Goal: Information Seeking & Learning: Check status

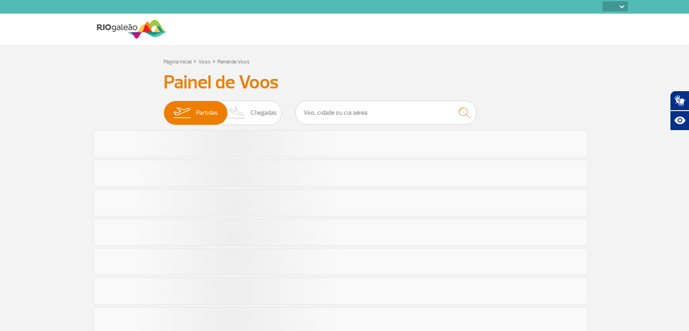
select select
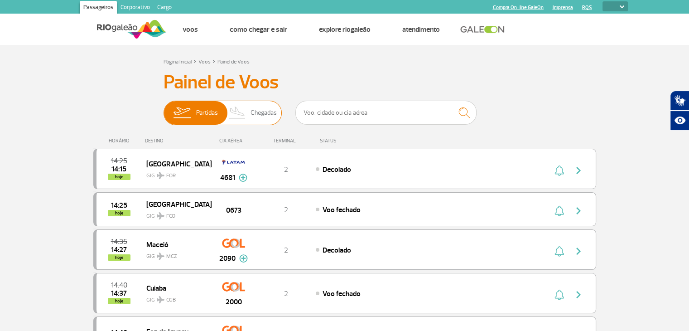
click at [252, 114] on span "Chegadas" at bounding box center [264, 113] width 26 height 24
click at [164, 108] on input "Partidas Chegadas" at bounding box center [164, 108] width 0 height 0
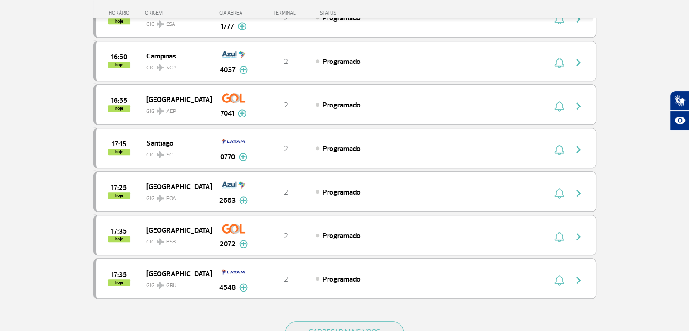
scroll to position [816, 0]
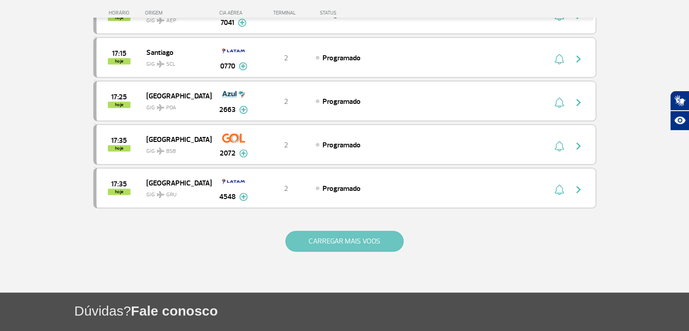
click at [306, 232] on button "CARREGAR MAIS VOOS" at bounding box center [345, 241] width 118 height 21
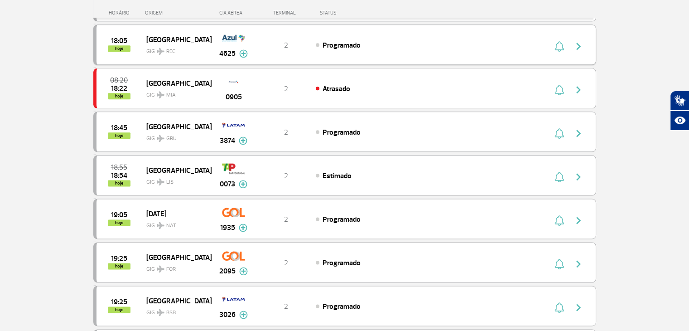
scroll to position [1179, 0]
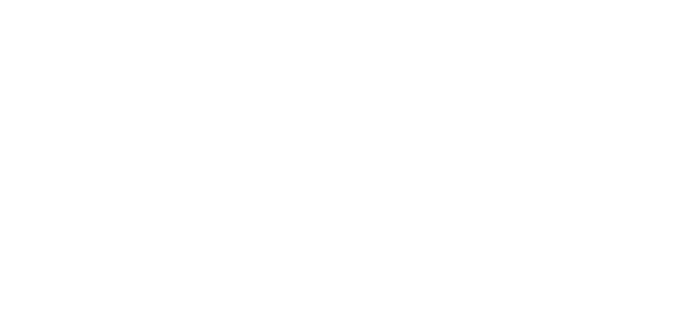
select select
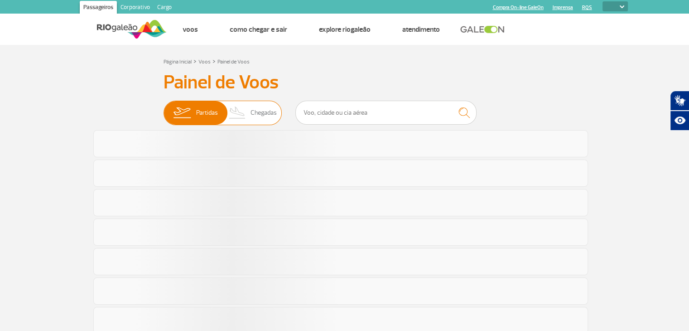
click at [254, 113] on span "Chegadas" at bounding box center [264, 113] width 26 height 24
click at [164, 108] on input "Partidas Chegadas" at bounding box center [164, 108] width 0 height 0
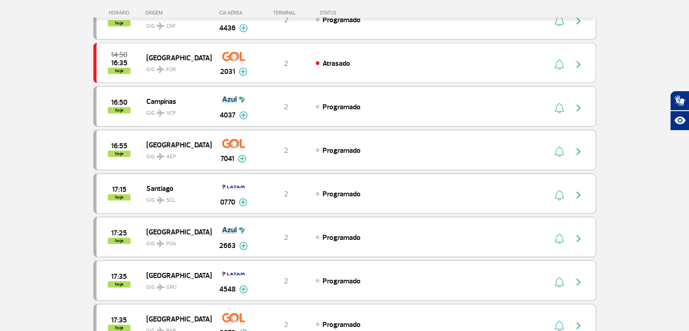
scroll to position [771, 0]
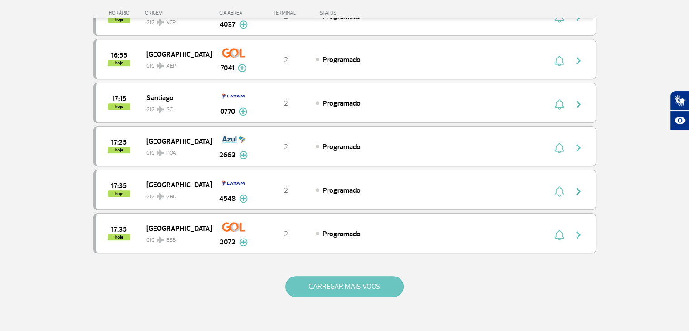
click at [315, 280] on button "CARREGAR MAIS VOOS" at bounding box center [345, 286] width 118 height 21
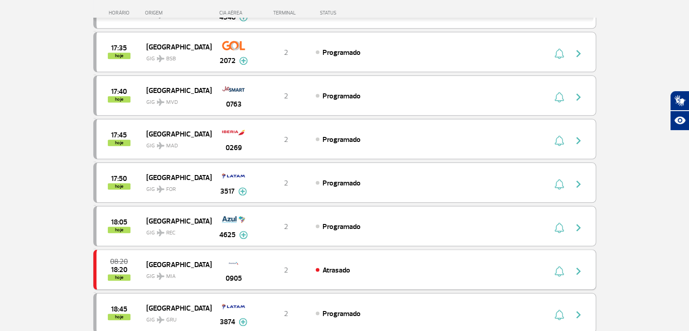
scroll to position [997, 0]
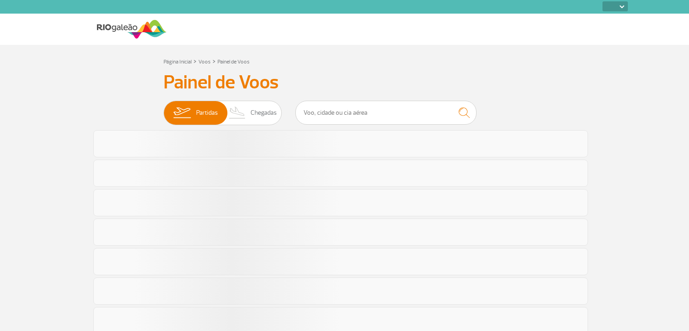
select select
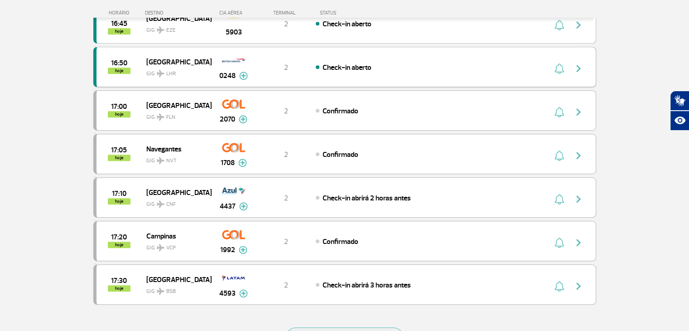
scroll to position [765, 0]
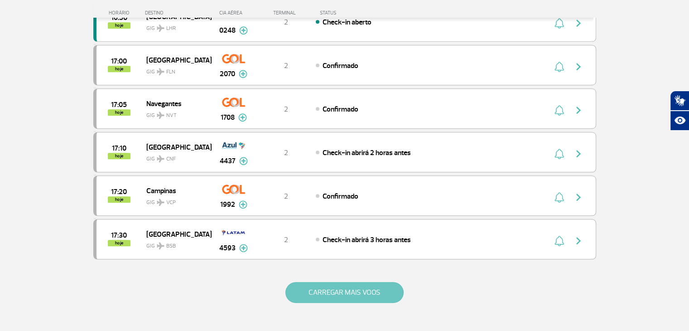
click at [317, 282] on button "CARREGAR MAIS VOOS" at bounding box center [345, 292] width 118 height 21
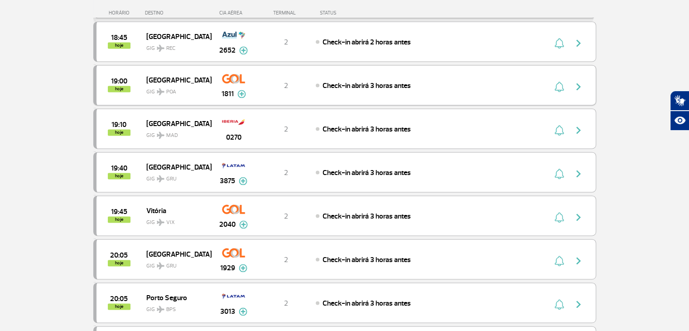
scroll to position [1309, 0]
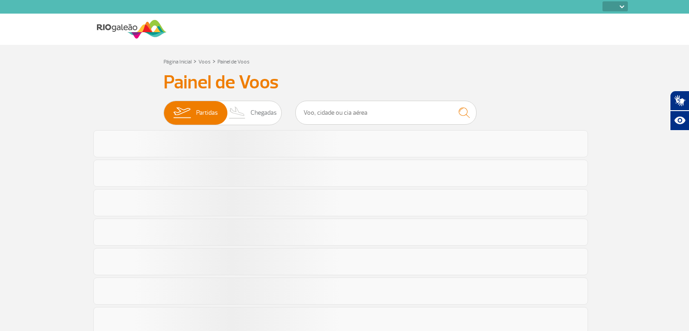
select select
click at [261, 115] on span "Chegadas" at bounding box center [264, 113] width 26 height 24
click at [164, 108] on input "Partidas Chegadas" at bounding box center [164, 108] width 0 height 0
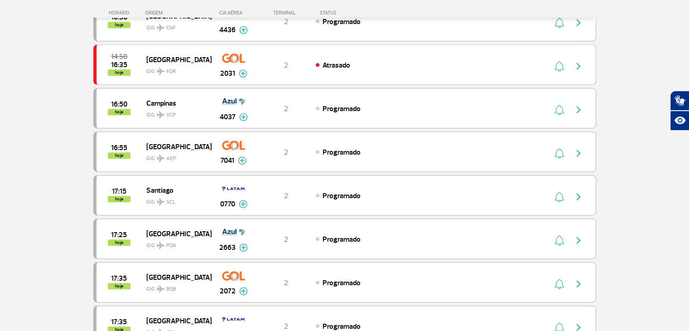
scroll to position [771, 0]
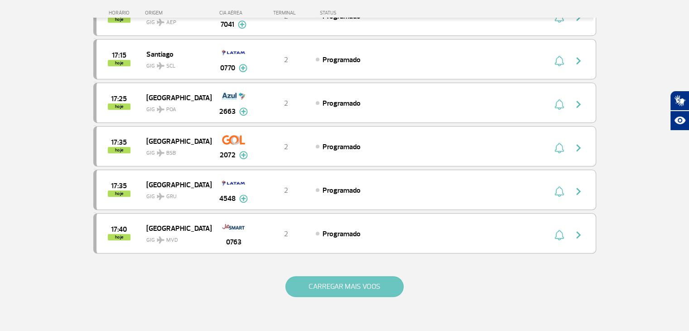
click at [306, 277] on button "CARREGAR MAIS VOOS" at bounding box center [345, 286] width 118 height 21
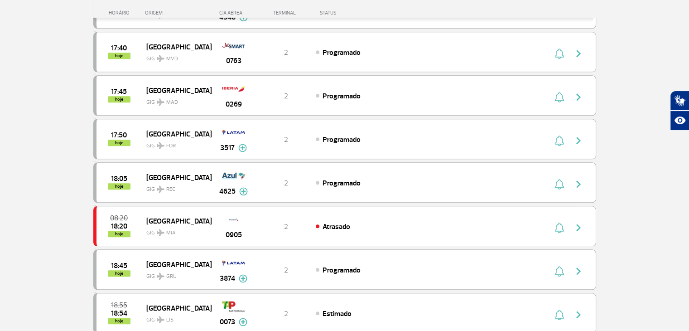
scroll to position [997, 0]
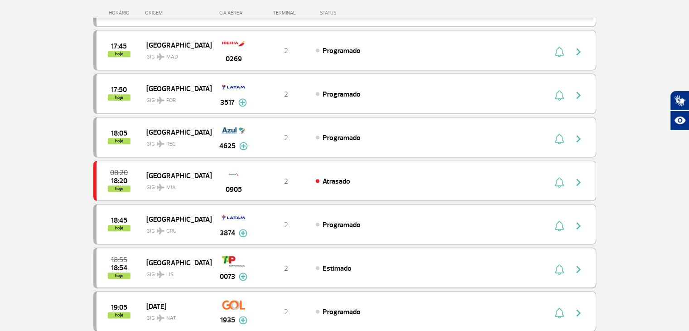
click at [331, 264] on span "Estimado" at bounding box center [337, 268] width 29 height 9
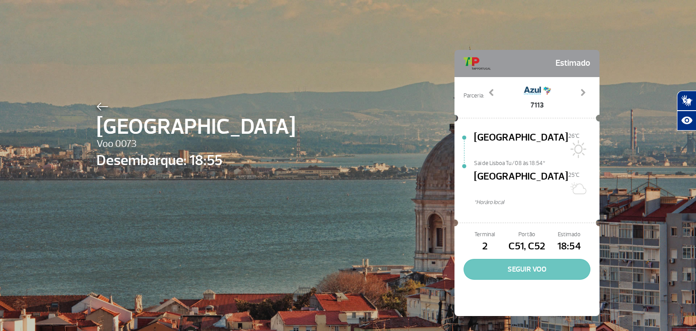
click at [511, 259] on button "SEGUIR VOO" at bounding box center [527, 269] width 127 height 21
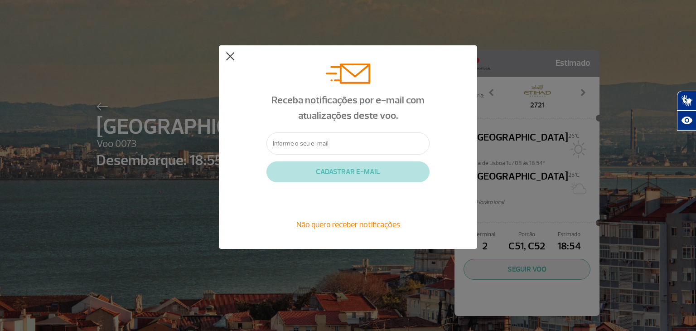
click at [227, 55] on button at bounding box center [230, 56] width 9 height 9
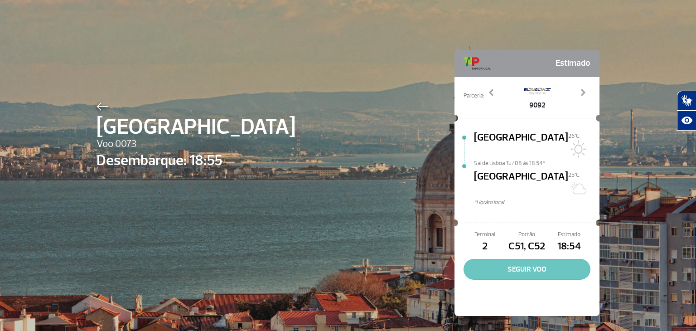
click at [506, 259] on button "SEGUIR VOO" at bounding box center [527, 269] width 127 height 21
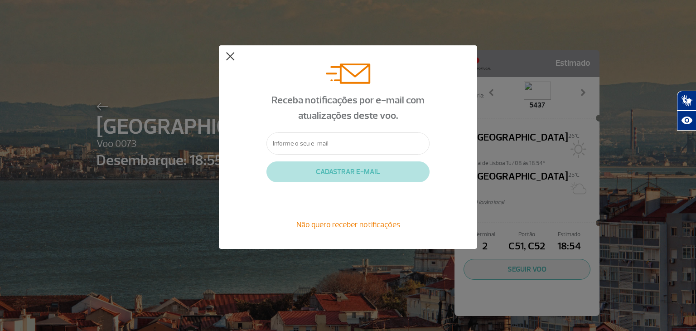
click at [231, 55] on button at bounding box center [230, 56] width 9 height 9
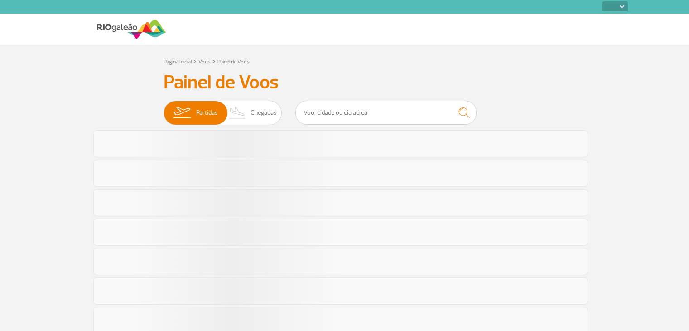
select select
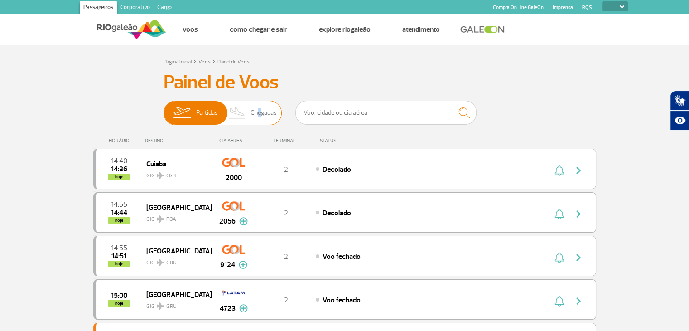
click at [257, 112] on span "Chegadas" at bounding box center [264, 113] width 26 height 24
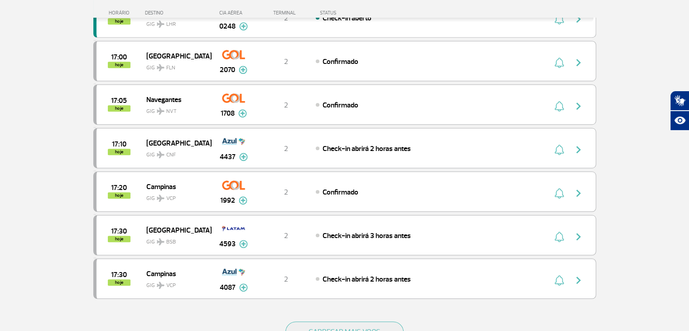
scroll to position [771, 0]
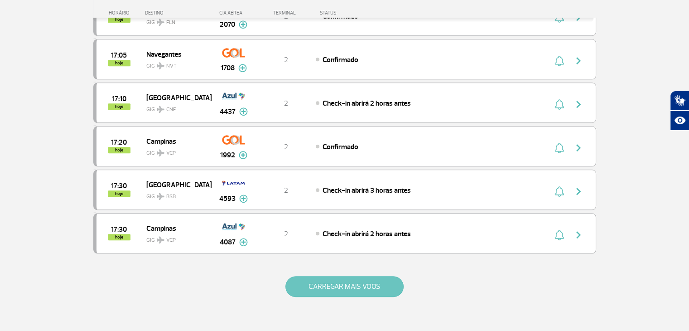
click at [304, 278] on button "CARREGAR MAIS VOOS" at bounding box center [345, 286] width 118 height 21
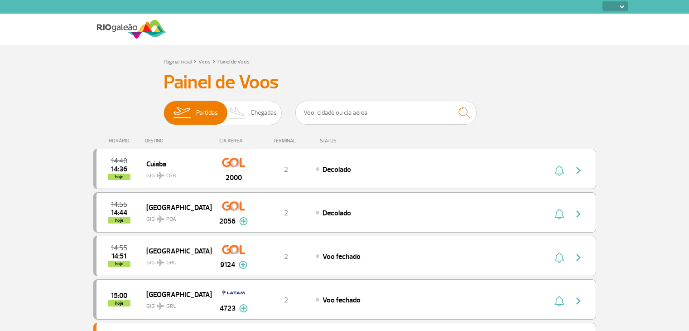
select select
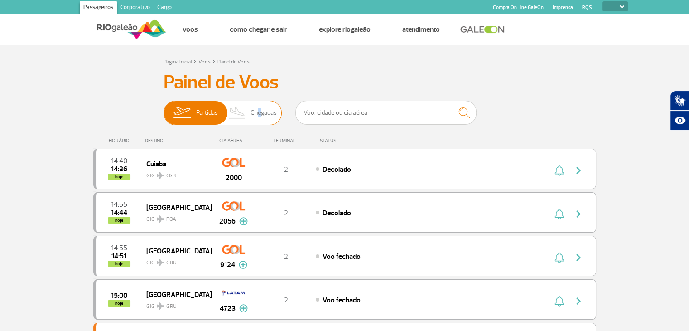
click at [257, 114] on span "Chegadas" at bounding box center [264, 113] width 26 height 24
click at [265, 112] on span "Chegadas" at bounding box center [264, 113] width 26 height 24
click at [164, 108] on input "Partidas Chegadas" at bounding box center [164, 108] width 0 height 0
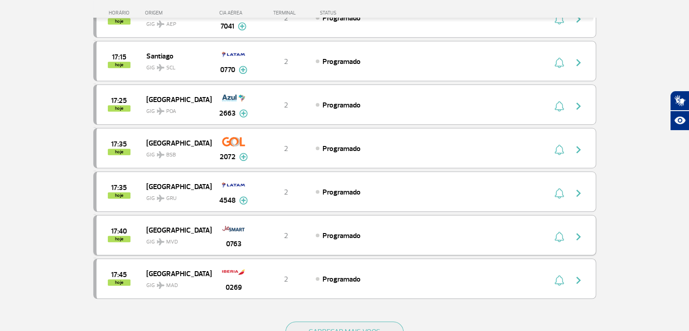
scroll to position [771, 0]
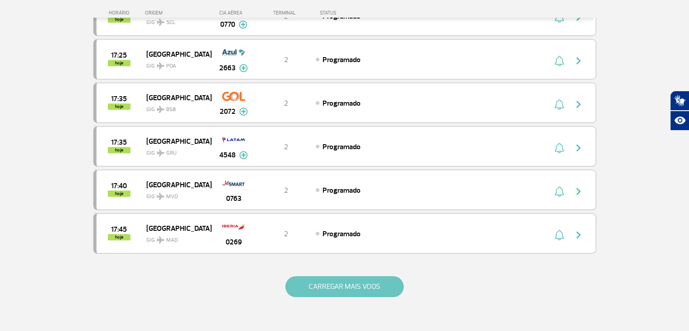
click at [313, 276] on button "CARREGAR MAIS VOOS" at bounding box center [345, 286] width 118 height 21
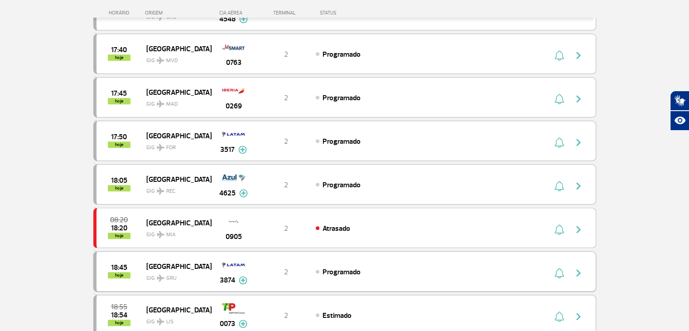
scroll to position [952, 0]
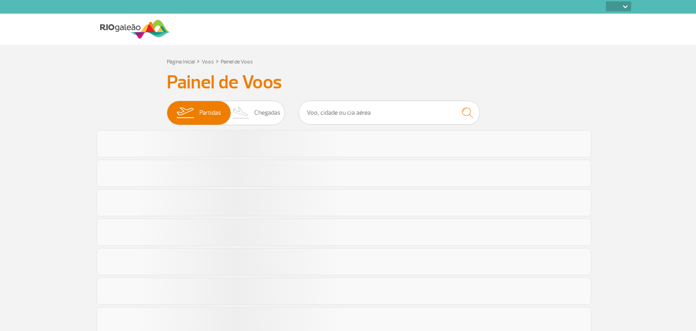
select select
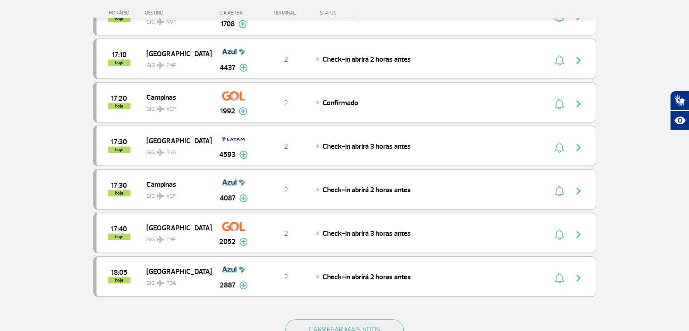
scroll to position [773, 0]
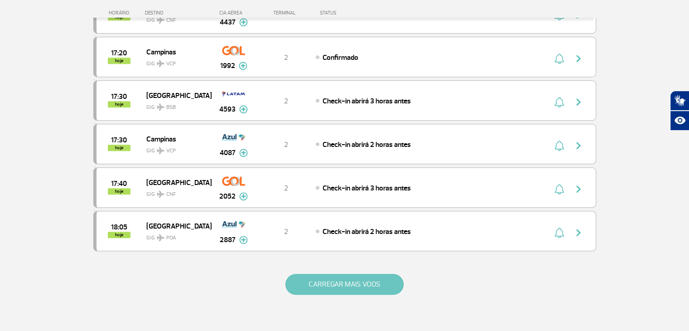
click at [315, 274] on button "CARREGAR MAIS VOOS" at bounding box center [345, 284] width 118 height 21
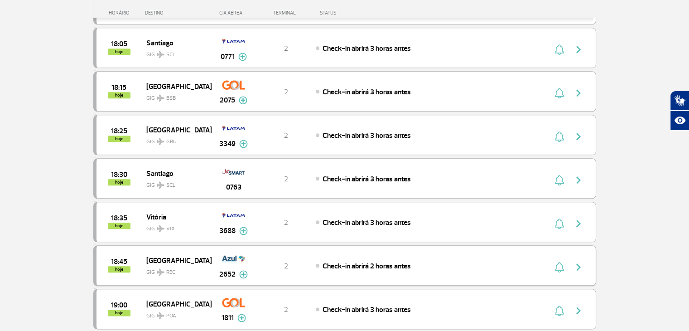
scroll to position [1045, 0]
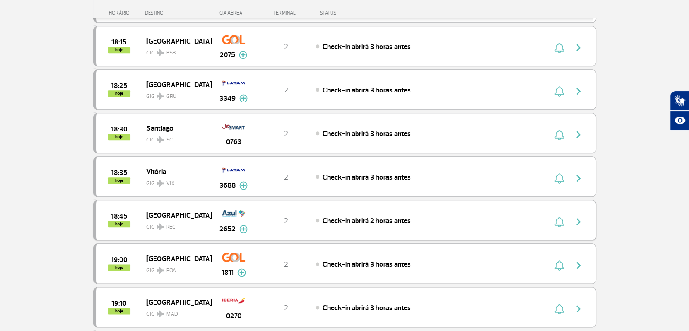
click at [243, 225] on img at bounding box center [243, 229] width 9 height 8
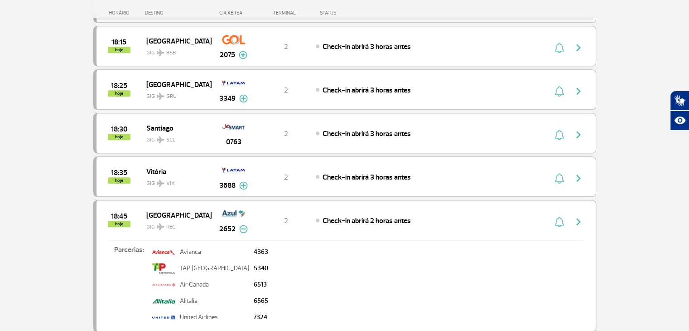
click at [242, 225] on img at bounding box center [243, 229] width 9 height 8
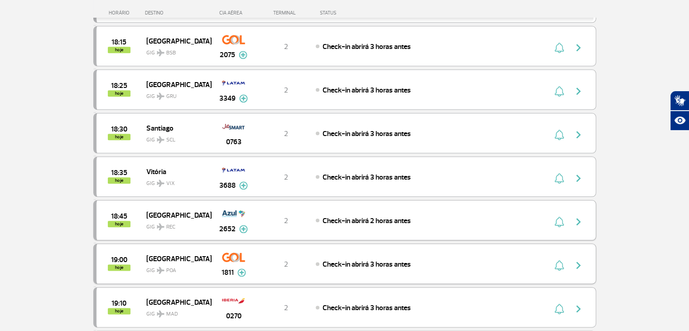
click at [243, 268] on img at bounding box center [242, 272] width 9 height 8
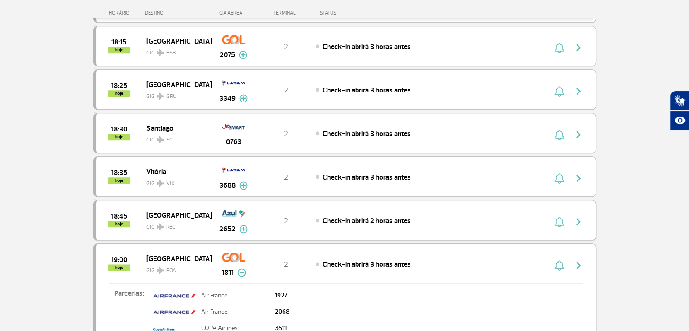
click at [243, 268] on img at bounding box center [242, 272] width 9 height 8
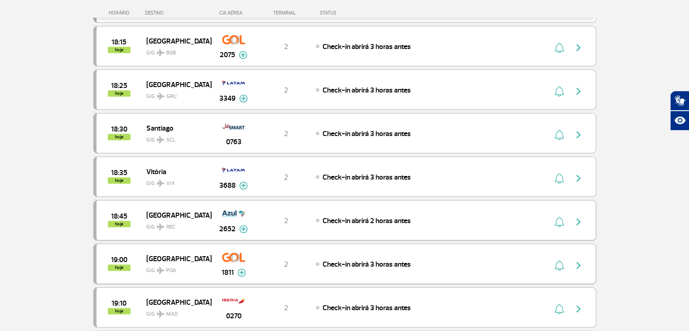
scroll to position [1090, 0]
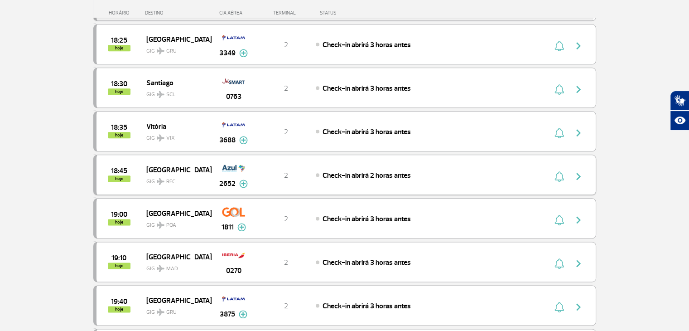
click at [242, 180] on img at bounding box center [243, 184] width 9 height 8
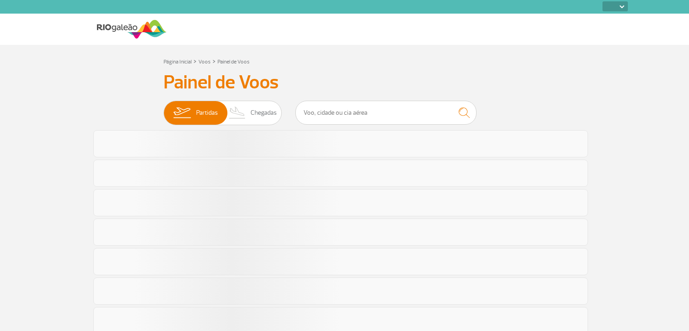
select select
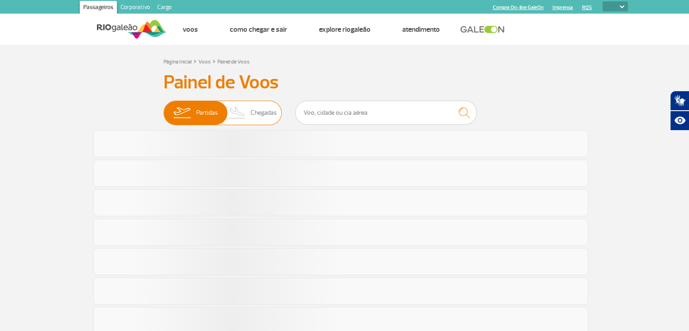
click at [256, 113] on span "Chegadas" at bounding box center [264, 113] width 26 height 24
click at [164, 108] on input "Partidas Chegadas" at bounding box center [164, 108] width 0 height 0
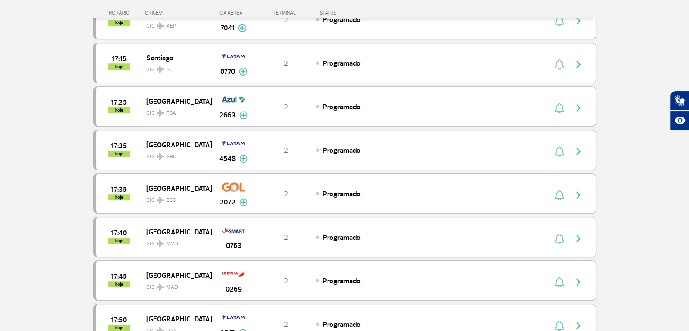
scroll to position [725, 0]
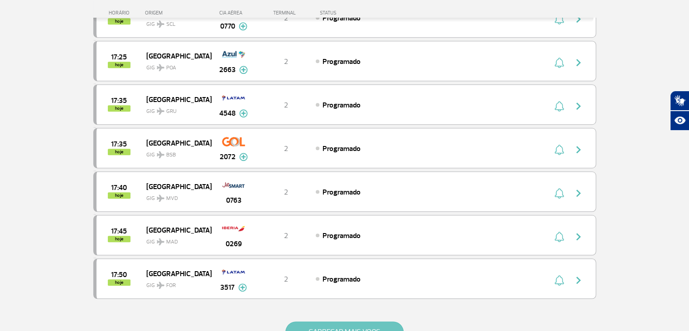
click at [315, 323] on button "CARREGAR MAIS VOOS" at bounding box center [345, 331] width 118 height 21
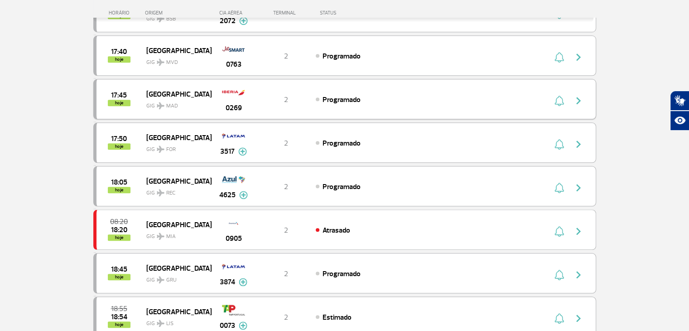
scroll to position [907, 0]
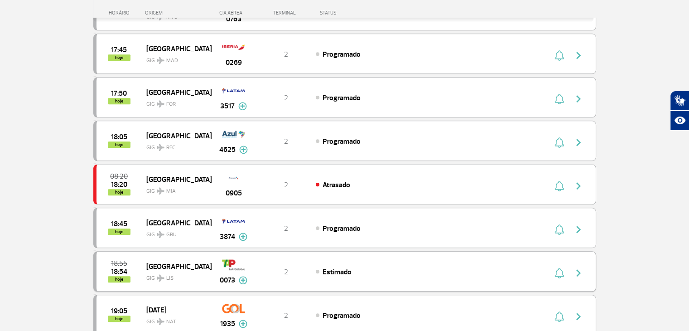
click at [113, 268] on span "18:54" at bounding box center [119, 271] width 16 height 6
